Goal: Transaction & Acquisition: Purchase product/service

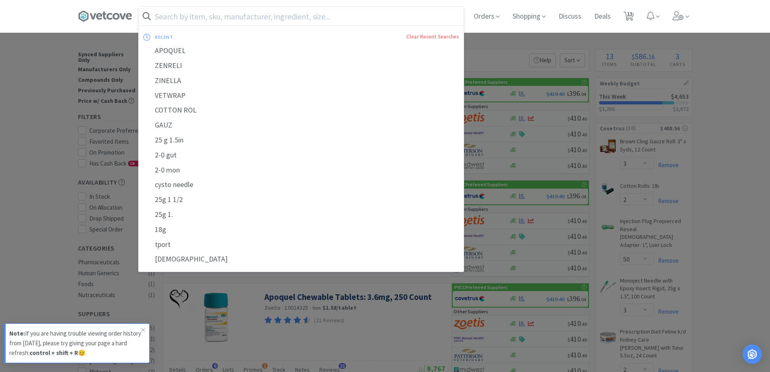
select select "3"
select select "2"
select select "50"
select select "3"
select select "2"
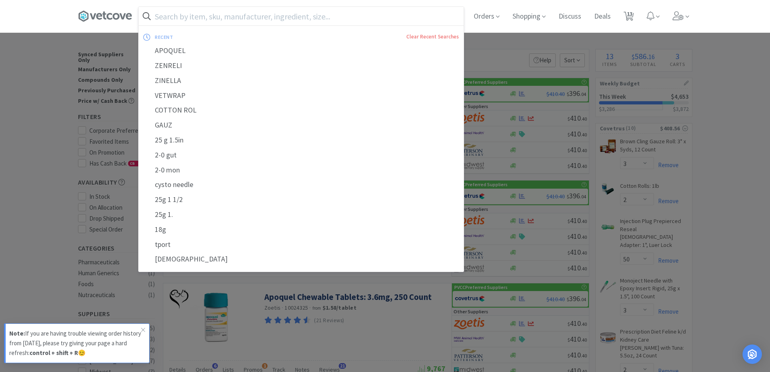
select select "2"
select select "1"
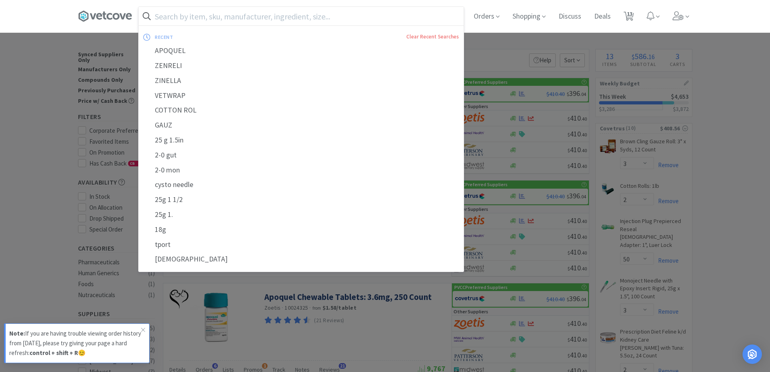
select select "50"
select select "6"
select select "3"
click at [234, 19] on input "text" at bounding box center [301, 16] width 325 height 19
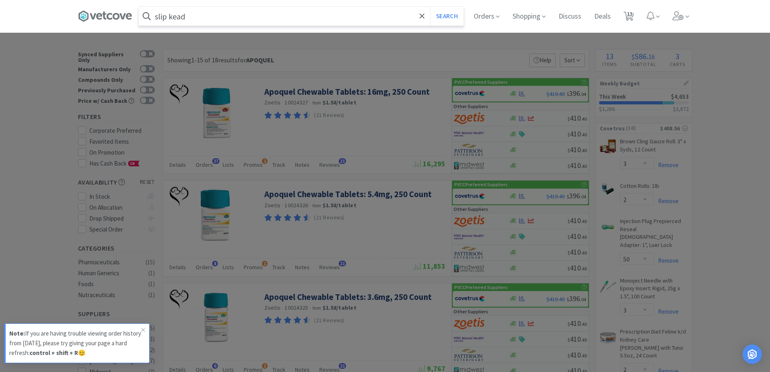
click at [430, 7] on button "Search" at bounding box center [447, 16] width 34 height 19
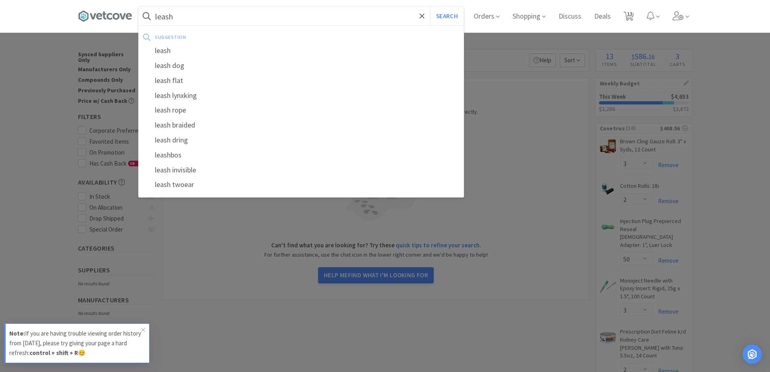
type input "leash"
click at [430, 7] on button "Search" at bounding box center [447, 16] width 34 height 19
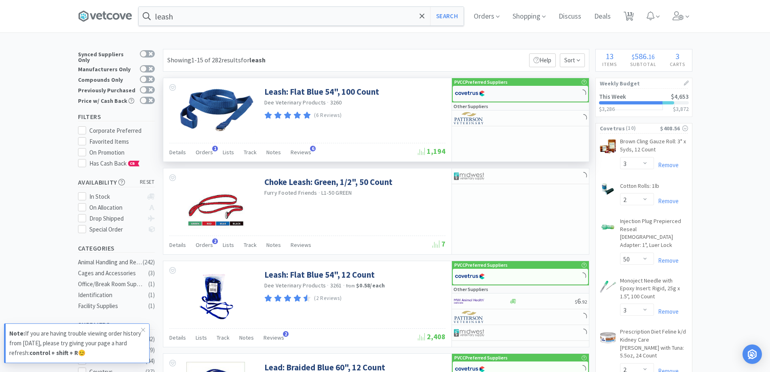
click at [487, 94] on div at bounding box center [477, 94] width 44 height 14
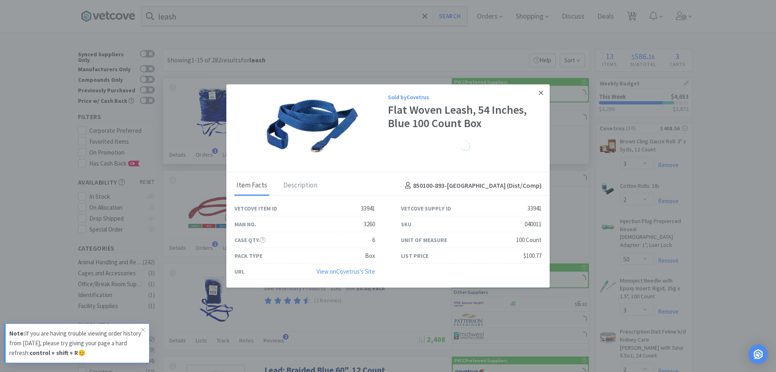
click at [540, 93] on icon at bounding box center [541, 92] width 4 height 4
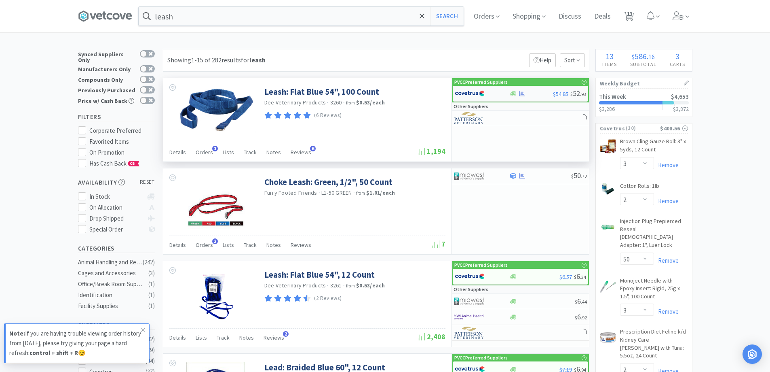
click at [482, 95] on img at bounding box center [470, 93] width 30 height 12
select select "1"
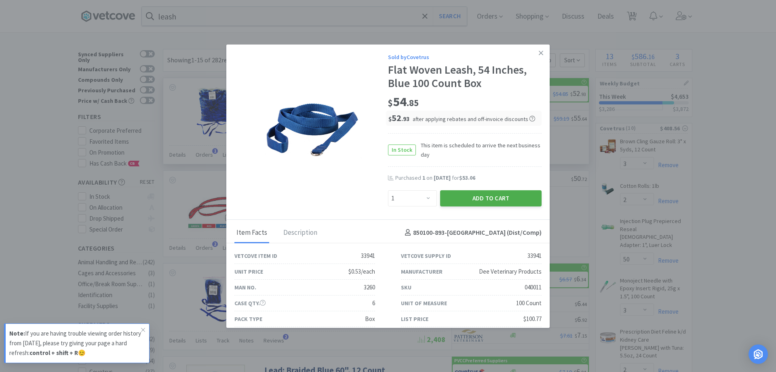
click at [458, 192] on button "Add to Cart" at bounding box center [490, 198] width 101 height 16
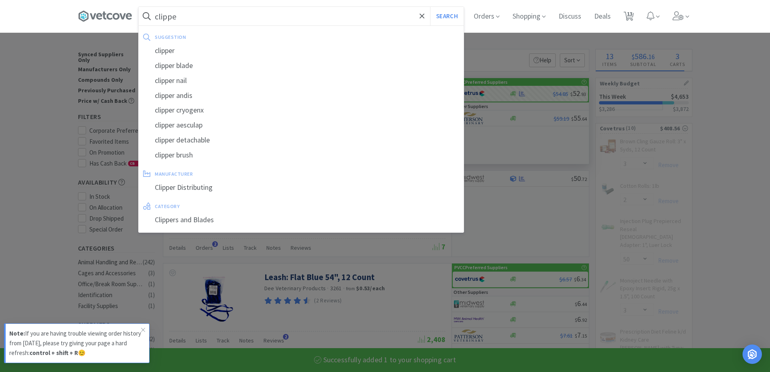
type input "clipper"
select select "1"
select select "3"
select select "2"
select select "1"
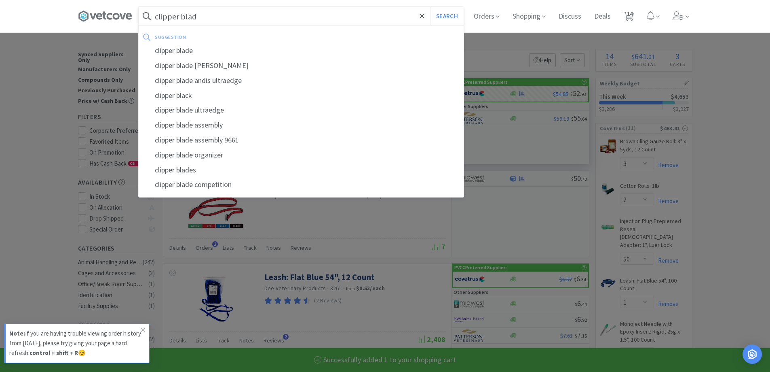
type input "clipper blad"
click at [430, 7] on button "Search" at bounding box center [447, 16] width 34 height 19
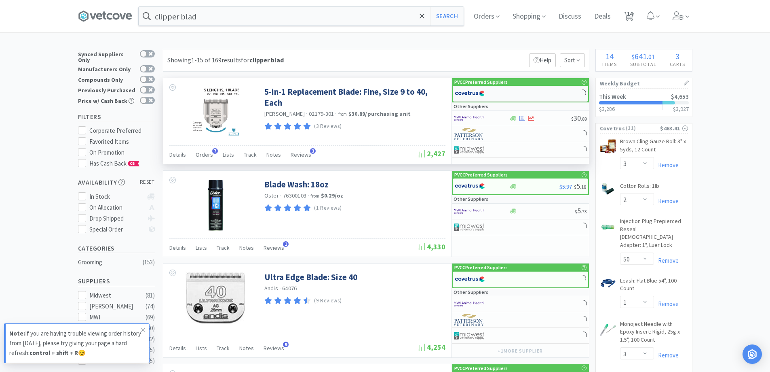
click at [474, 96] on img at bounding box center [470, 93] width 30 height 12
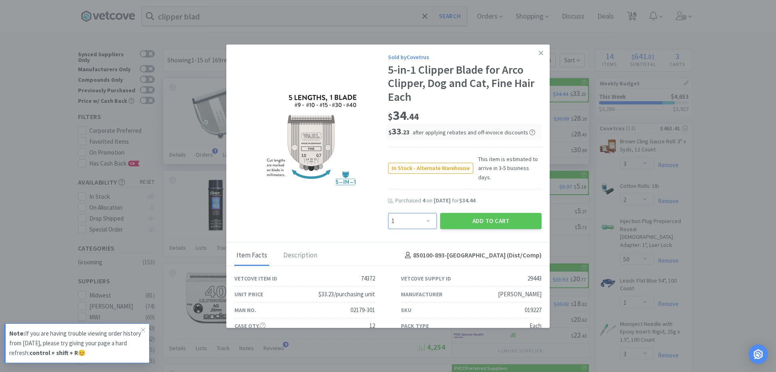
click at [423, 215] on select "Enter Quantity 1 2 3 4 5 6 7 8 9 10 11 12 13 14 15 16 17 18 19 20 Enter Quantity" at bounding box center [412, 221] width 49 height 16
select select "3"
click at [388, 213] on select "Enter Quantity 1 2 3 4 5 6 7 8 9 10 11 12 13 14 15 16 17 18 19 20 Enter Quantity" at bounding box center [412, 221] width 49 height 16
click at [450, 213] on button "Add to Cart" at bounding box center [490, 221] width 101 height 16
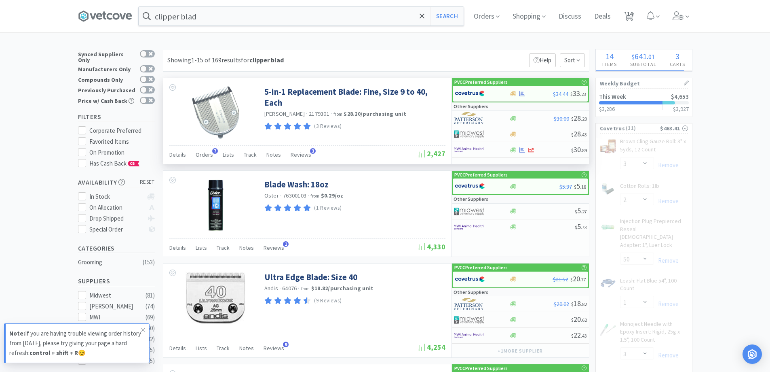
click at [203, 17] on input "clipper blad" at bounding box center [301, 16] width 325 height 19
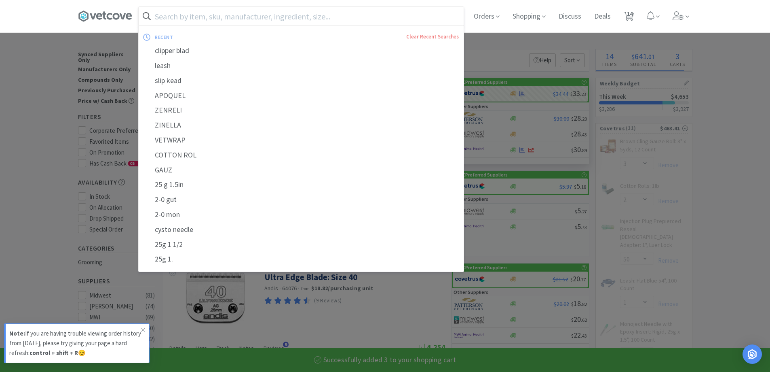
select select "3"
select select "2"
select select "1"
select select "3"
select select "2"
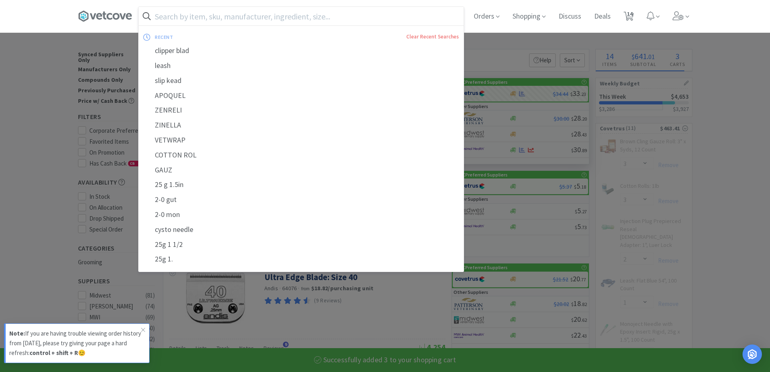
select select "50"
select select "1"
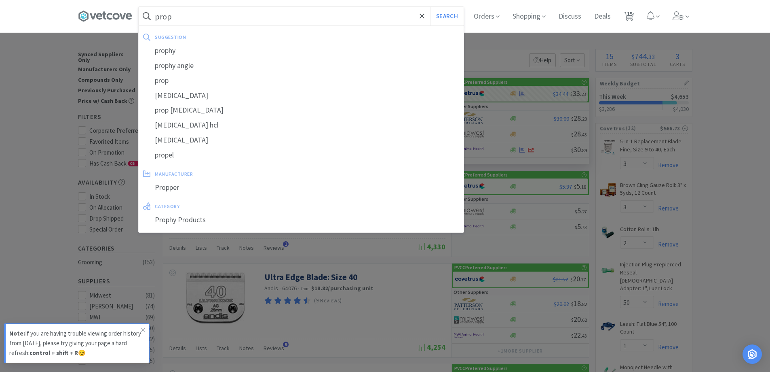
click at [430, 7] on button "Search" at bounding box center [447, 16] width 34 height 19
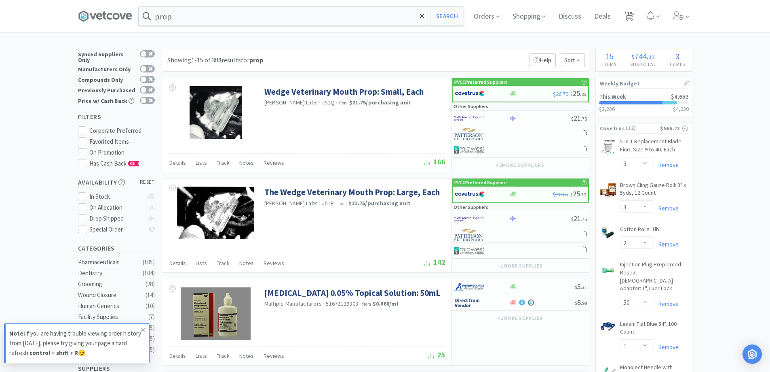
click at [190, 29] on div "prop Search Orders Shopping Discuss Discuss Deals Deals 15 15" at bounding box center [385, 16] width 614 height 32
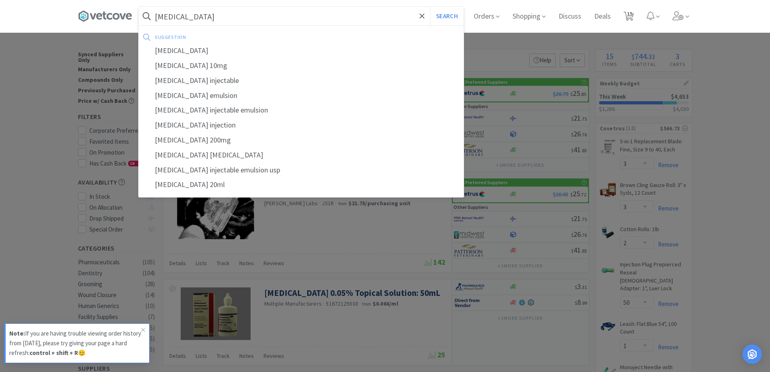
type input "[MEDICAL_DATA]"
click at [430, 7] on button "Search" at bounding box center [447, 16] width 34 height 19
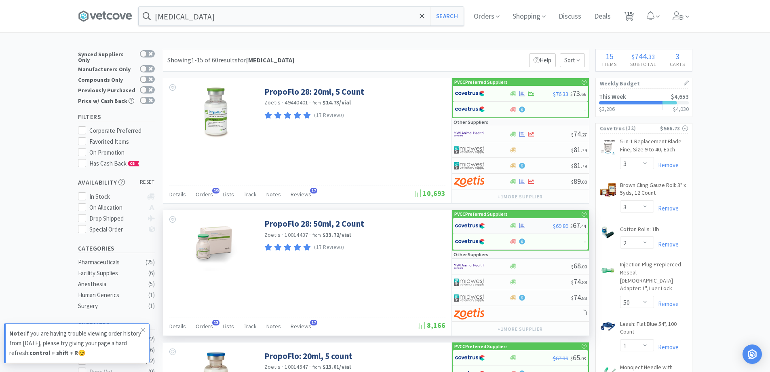
click at [500, 226] on div at bounding box center [482, 226] width 55 height 14
select select "1"
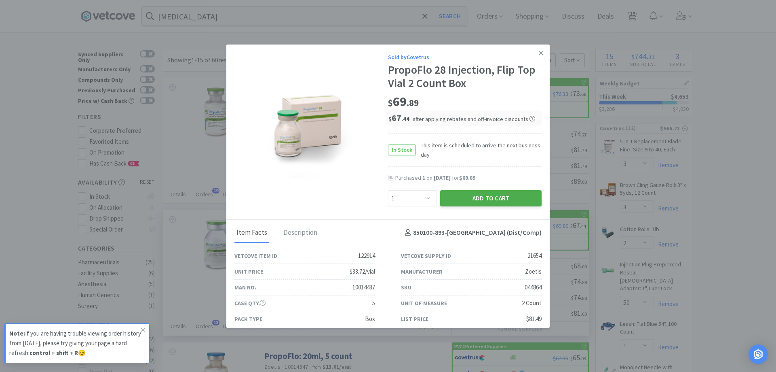
click at [468, 197] on button "Add to Cart" at bounding box center [490, 198] width 101 height 16
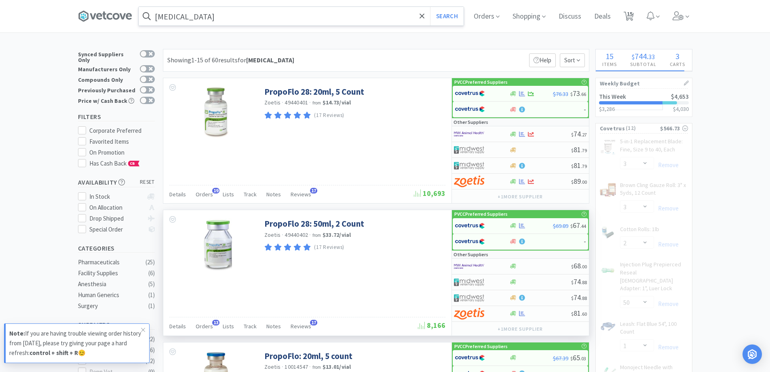
click at [190, 17] on input "[MEDICAL_DATA]" at bounding box center [301, 16] width 325 height 19
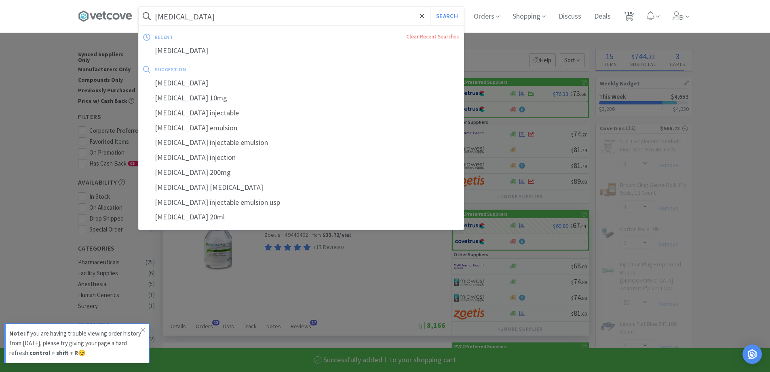
select select "1"
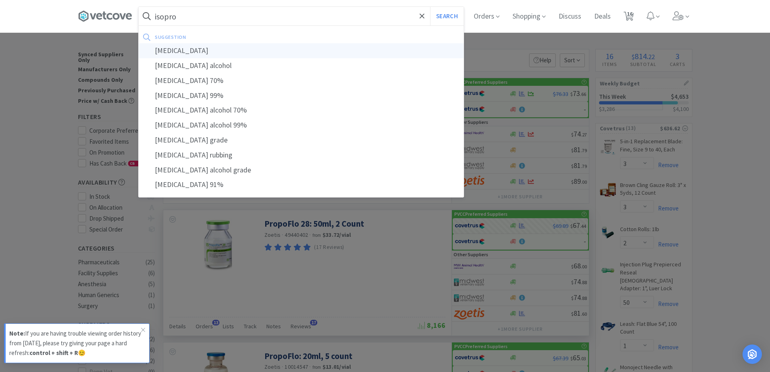
click at [185, 49] on div "[MEDICAL_DATA]" at bounding box center [301, 50] width 325 height 15
type input "[MEDICAL_DATA]"
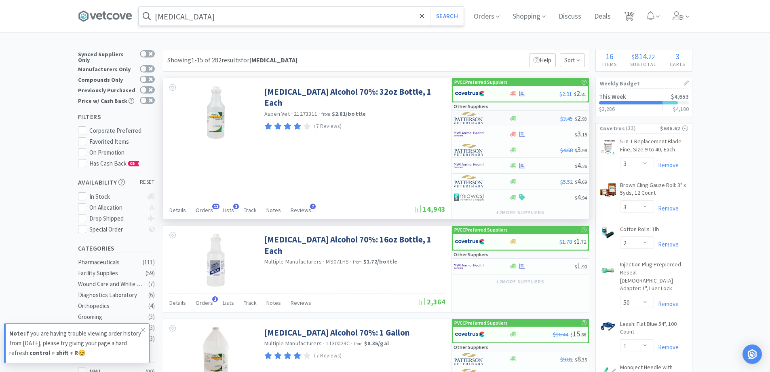
click at [517, 120] on div at bounding box center [534, 118] width 51 height 6
select select "1"
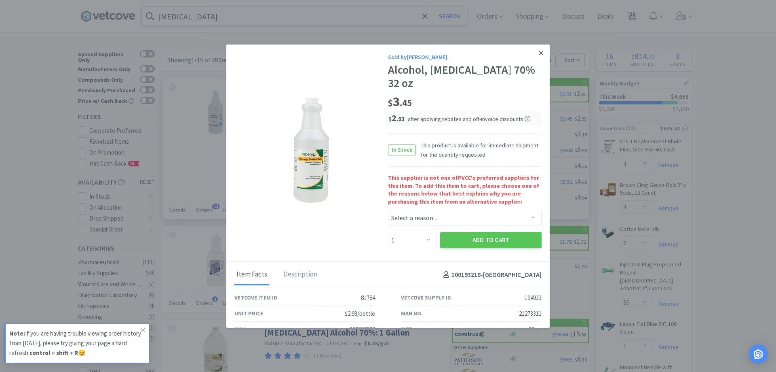
click at [539, 55] on icon at bounding box center [541, 52] width 4 height 7
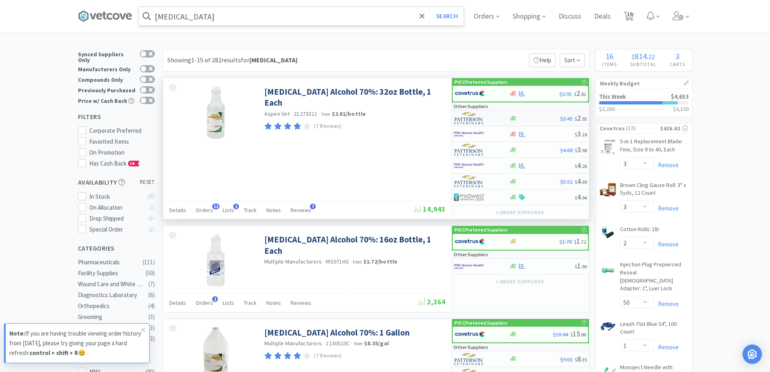
click at [517, 120] on div at bounding box center [513, 118] width 8 height 6
select select "1"
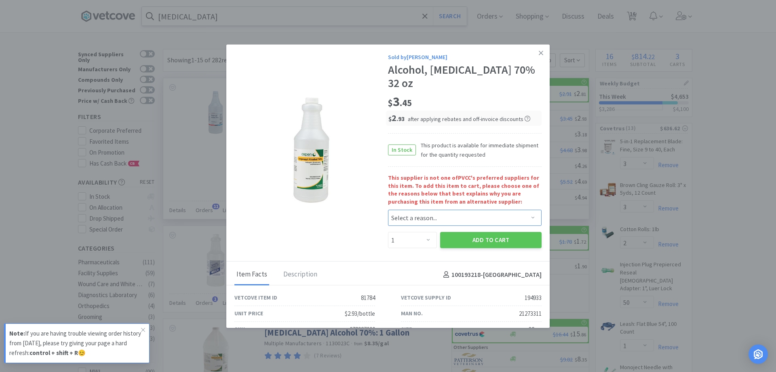
drag, startPoint x: 431, startPoint y: 202, endPoint x: 420, endPoint y: 202, distance: 11.3
click at [431, 209] on select "Select a reason... Availability - This item is out of stock at the preferred su…" at bounding box center [465, 217] width 154 height 16
select select "availability"
click at [388, 209] on select "Select a reason... Availability - This item is out of stock at the preferred su…" at bounding box center [465, 217] width 154 height 16
click at [420, 232] on select "Enter Quantity 1 2 3 4 5 6 7 8 9 10 11 12 13 14 15 16 17 18 19 20 Enter Quantity" at bounding box center [412, 240] width 49 height 16
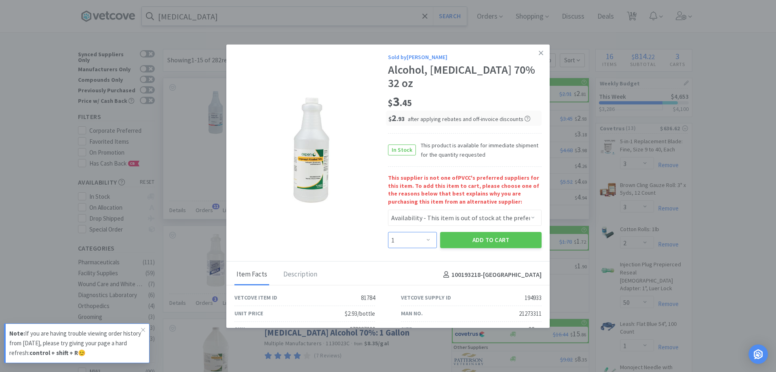
select select "2"
click at [388, 232] on select "Enter Quantity 1 2 3 4 5 6 7 8 9 10 11 12 13 14 15 16 17 18 19 20 Enter Quantity" at bounding box center [412, 240] width 49 height 16
click at [485, 232] on button "Add to Cart" at bounding box center [490, 240] width 101 height 16
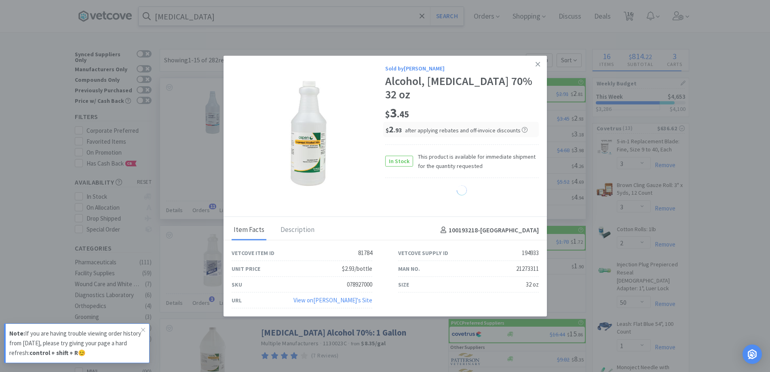
select select "2"
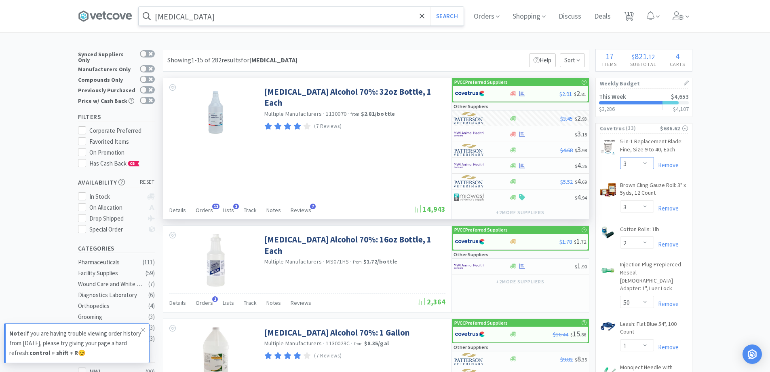
click at [644, 163] on select "Enter Quantity 1 2 3 4 5 6 7 8 9 10 11 12 13 14 15 16 17 18 19 20 Enter Quantity" at bounding box center [637, 163] width 34 height 12
click at [630, 16] on span "17" at bounding box center [630, 14] width 6 height 32
select select "3"
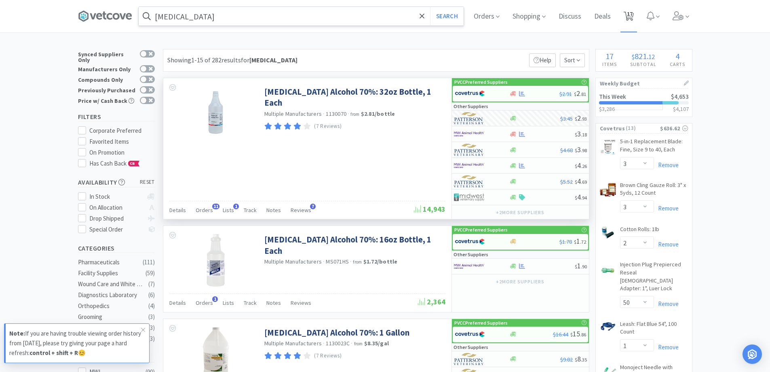
select select "2"
select select "50"
select select "1"
select select "3"
select select "2"
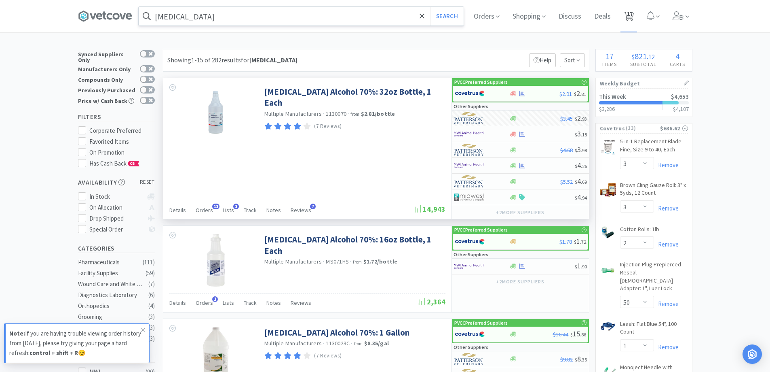
select select "2"
select select "1"
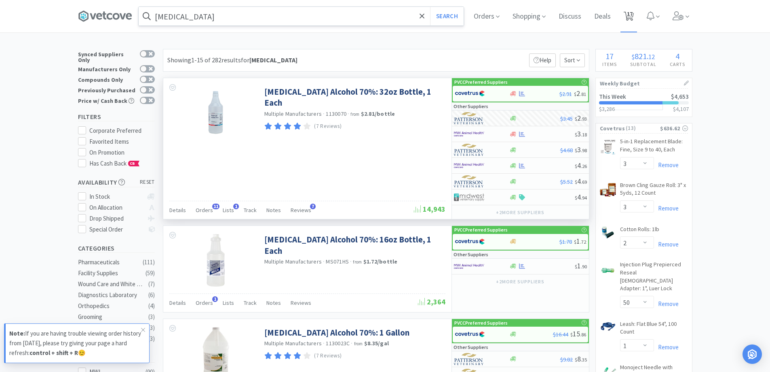
select select "1"
select select "50"
select select "6"
select select "2"
select select "3"
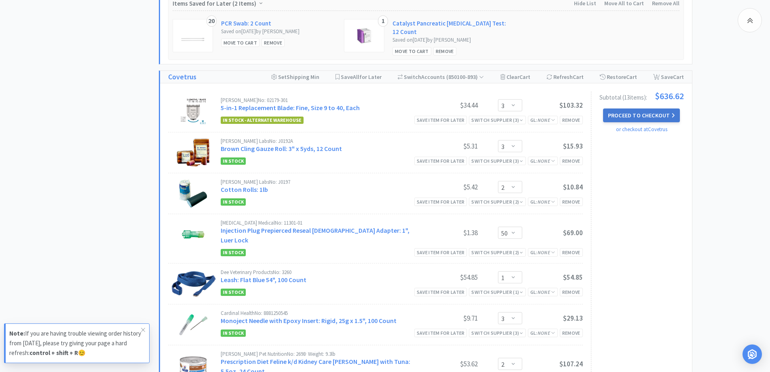
click at [646, 113] on button "Proceed to Checkout" at bounding box center [641, 115] width 77 height 14
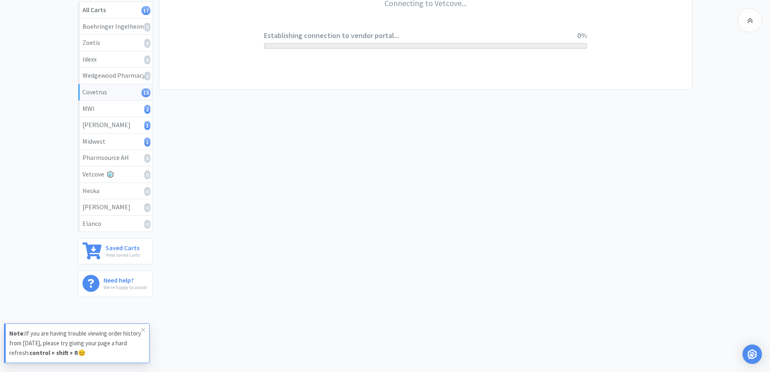
scroll to position [150, 0]
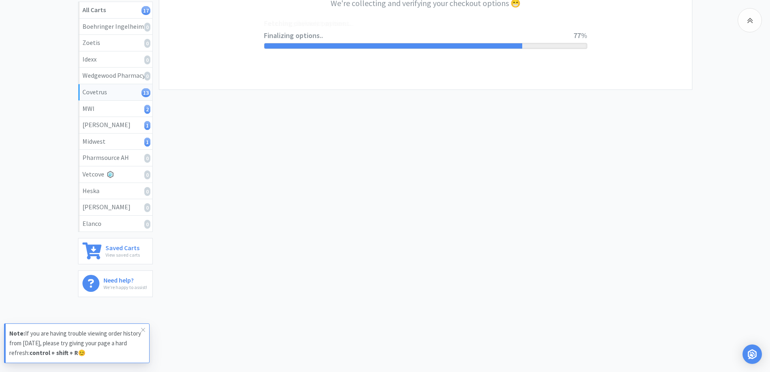
select select "ACCOUNT"
select select "cvt-standard-net"
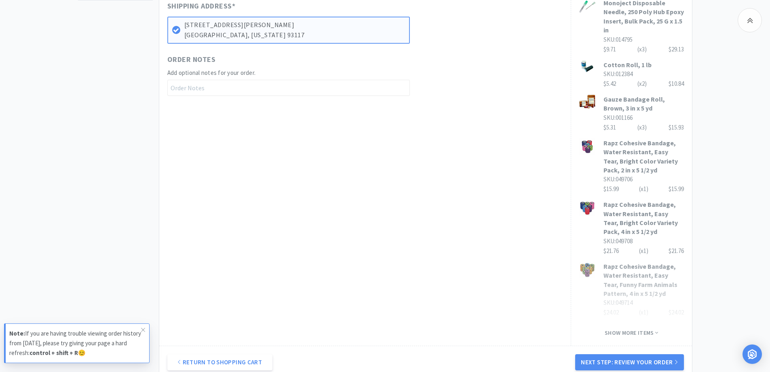
scroll to position [490, 0]
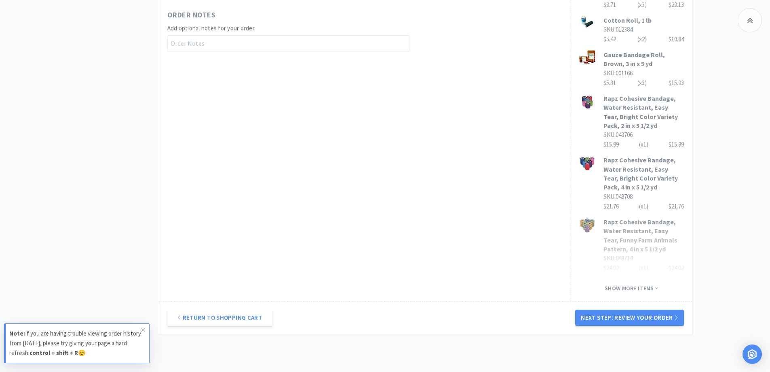
click at [649, 309] on button "Next Step: Review Your Order" at bounding box center [629, 317] width 108 height 16
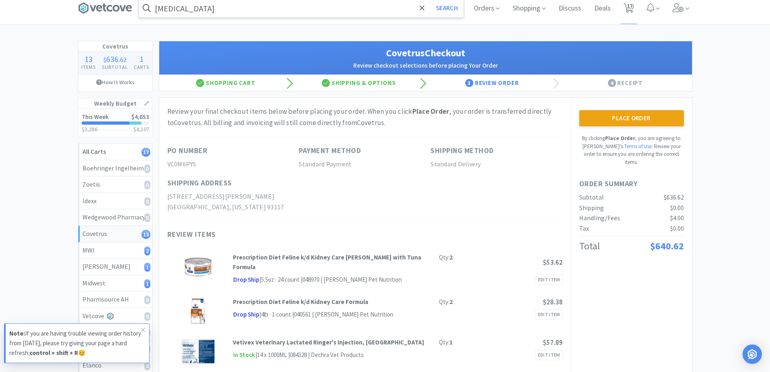
scroll to position [0, 0]
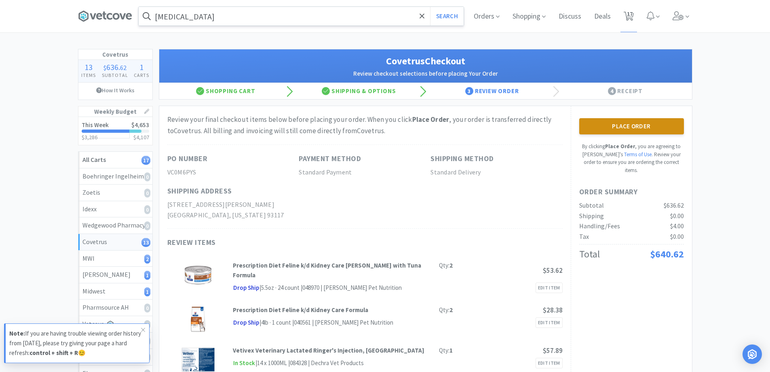
click at [633, 131] on button "Place Order" at bounding box center [631, 126] width 105 height 16
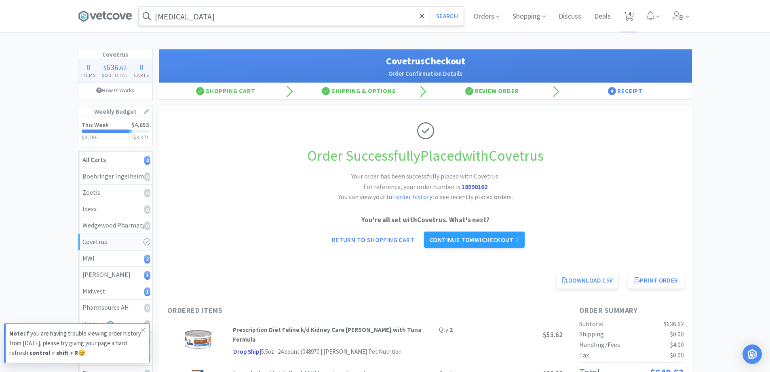
click at [452, 243] on link "Continue to MWI checkout" at bounding box center [474, 239] width 101 height 16
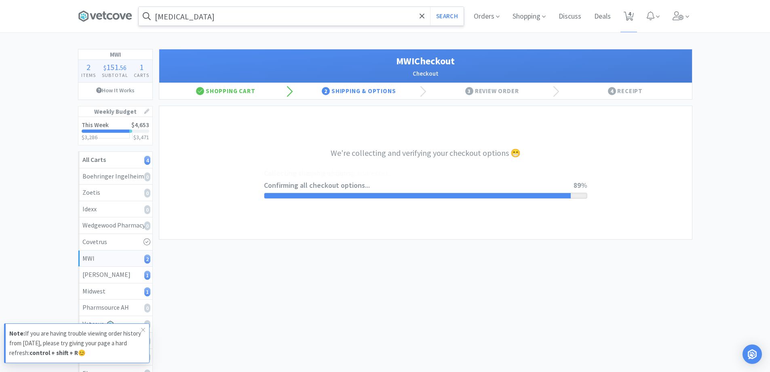
select select "STD_"
select select "FVS"
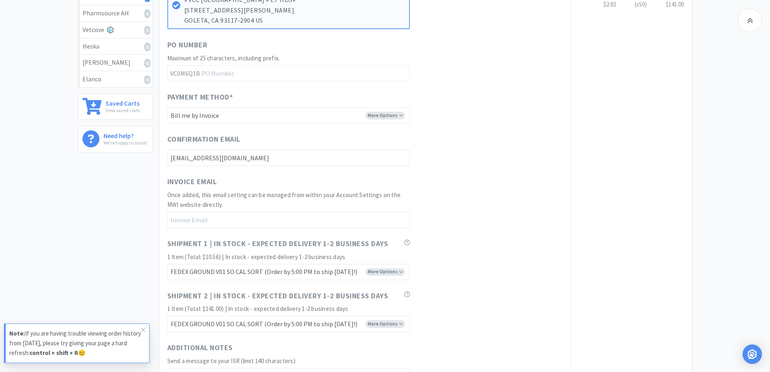
scroll to position [364, 0]
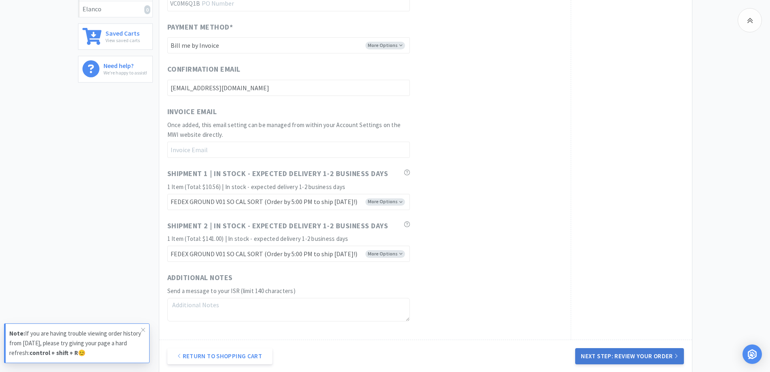
click at [641, 348] on button "Next Step: Review Your Order" at bounding box center [629, 356] width 108 height 16
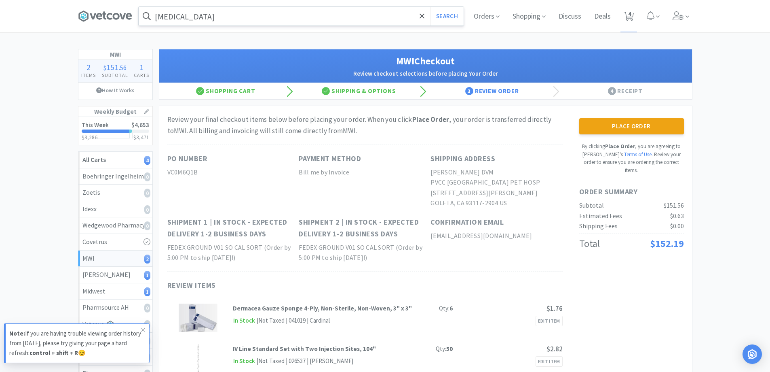
scroll to position [121, 0]
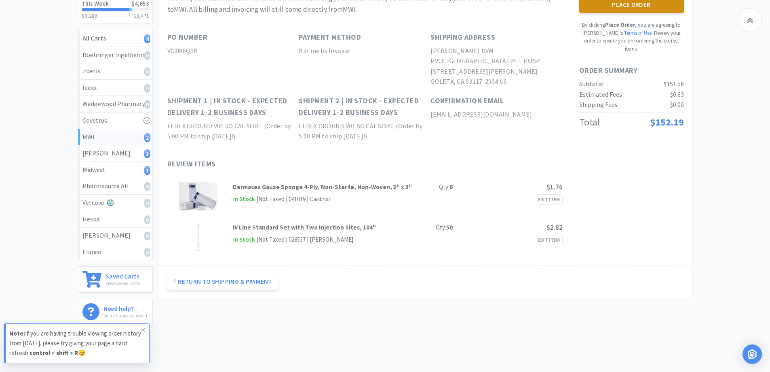
click at [616, 8] on button "Place Order" at bounding box center [631, 5] width 105 height 16
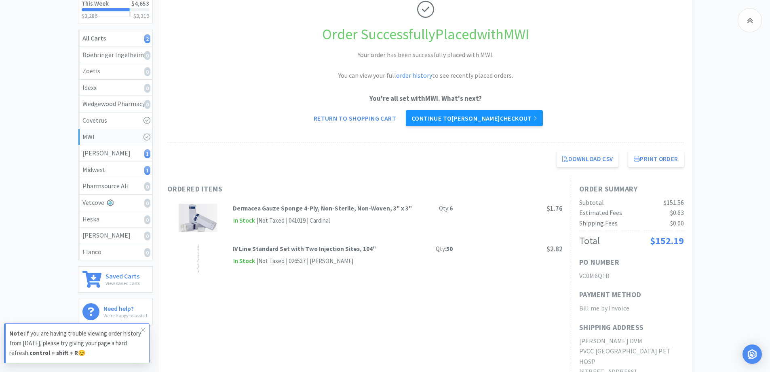
click at [475, 115] on link "Continue to [PERSON_NAME] checkout" at bounding box center [474, 118] width 137 height 16
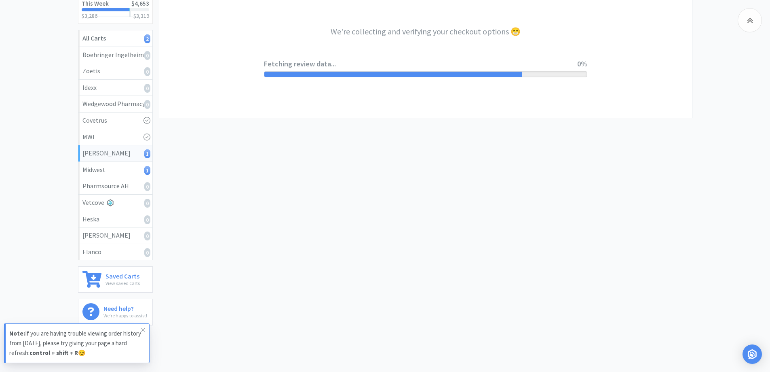
select select "1"
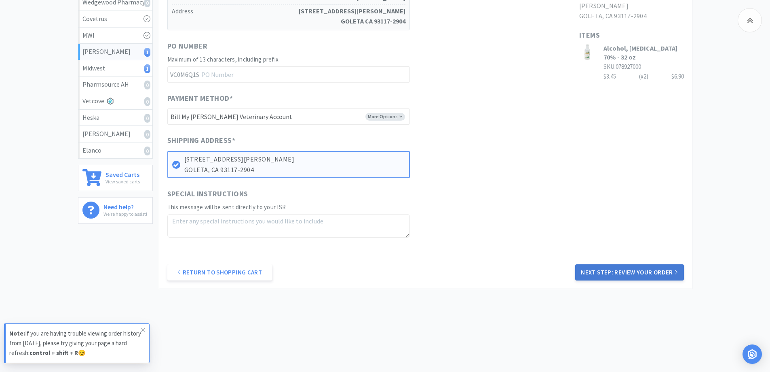
click at [614, 268] on button "Next Step: Review Your Order" at bounding box center [629, 272] width 108 height 16
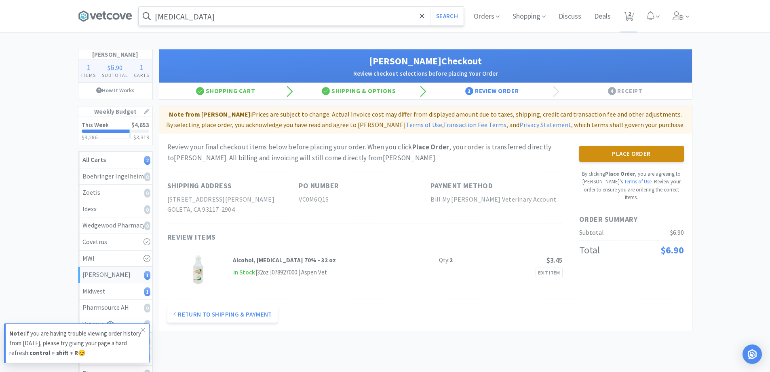
click at [614, 155] on button "Place Order" at bounding box center [631, 154] width 105 height 16
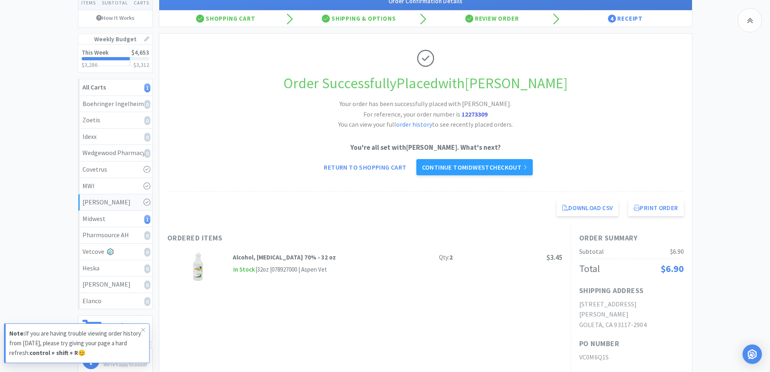
scroll to position [185, 0]
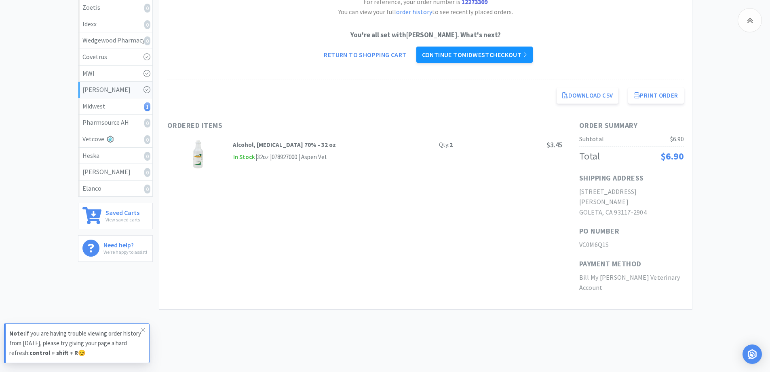
click at [435, 49] on link "Continue to Midwest checkout" at bounding box center [474, 54] width 116 height 16
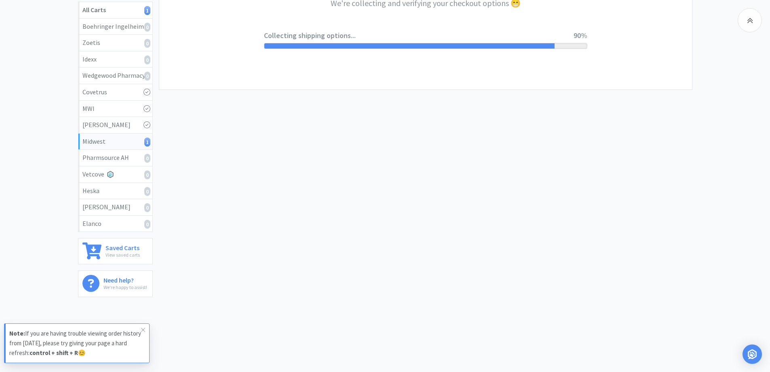
select select "3"
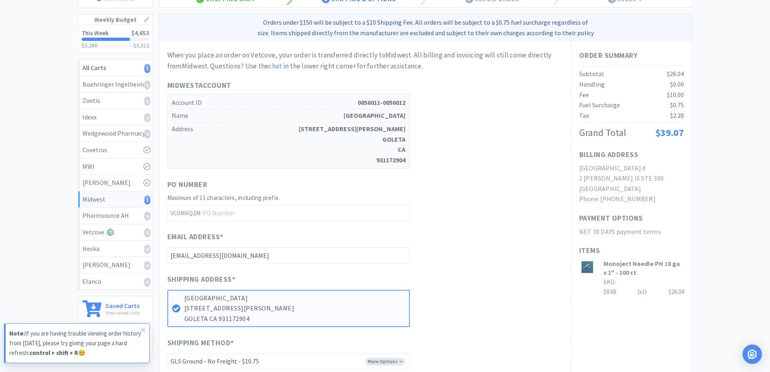
scroll to position [293, 0]
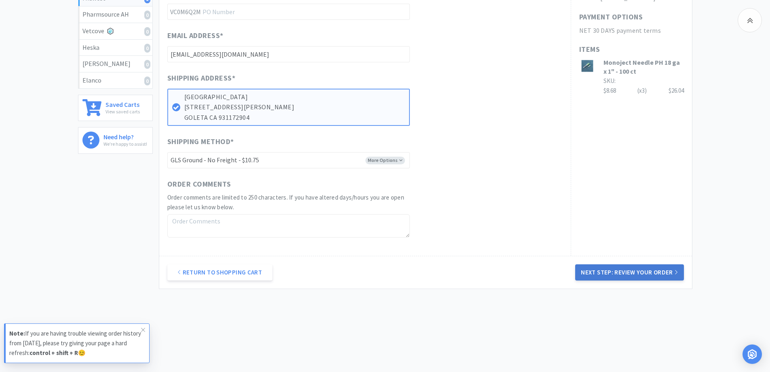
click at [603, 274] on button "Next Step: Review Your Order" at bounding box center [629, 272] width 108 height 16
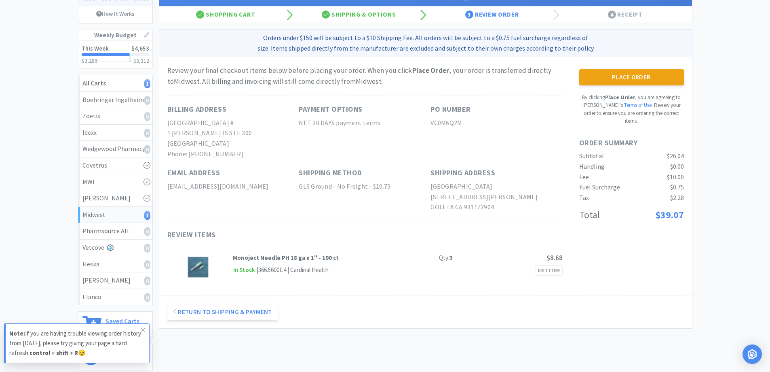
scroll to position [0, 0]
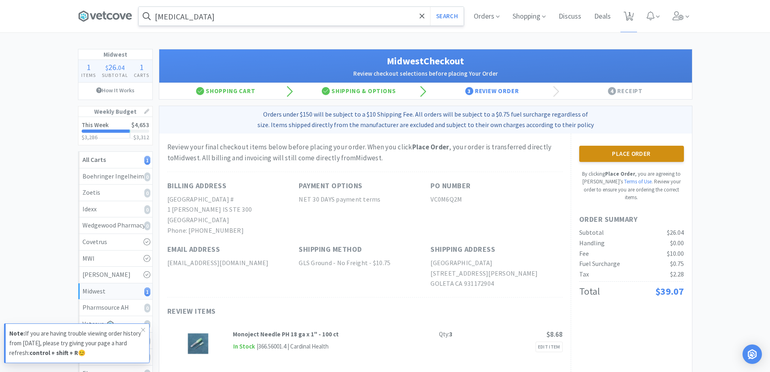
click at [619, 149] on button "Place Order" at bounding box center [631, 154] width 105 height 16
